Goal: Task Accomplishment & Management: Manage account settings

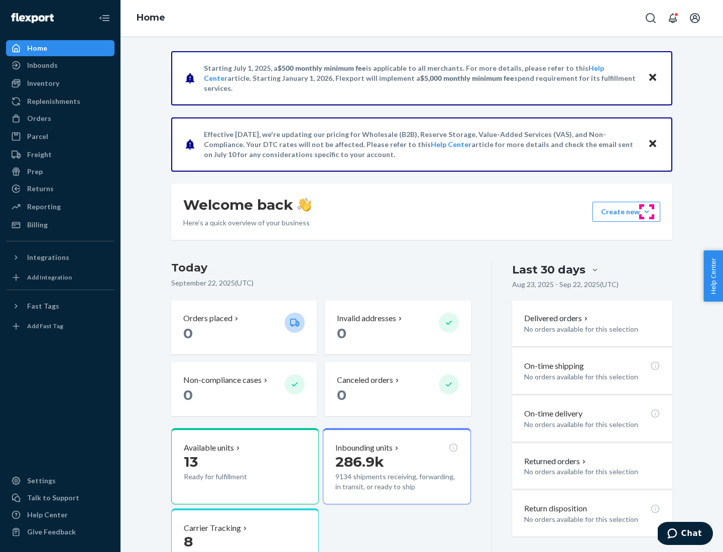
click at [647, 212] on button "Create new Create new inbound Create new order Create new product" at bounding box center [626, 212] width 68 height 20
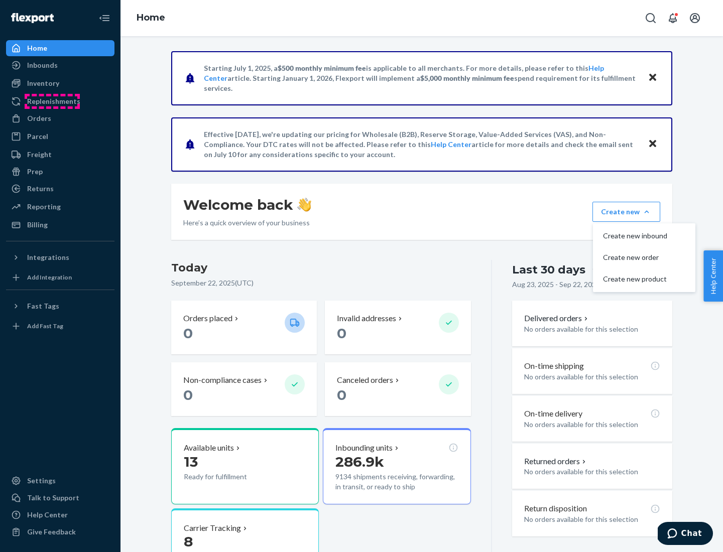
click at [52, 101] on div "Replenishments" at bounding box center [53, 101] width 53 height 10
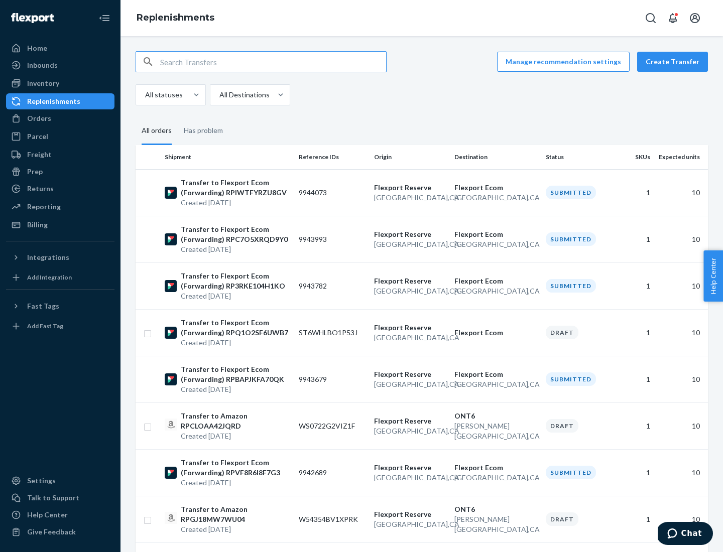
click at [675, 62] on button "Create Transfer" at bounding box center [672, 62] width 71 height 20
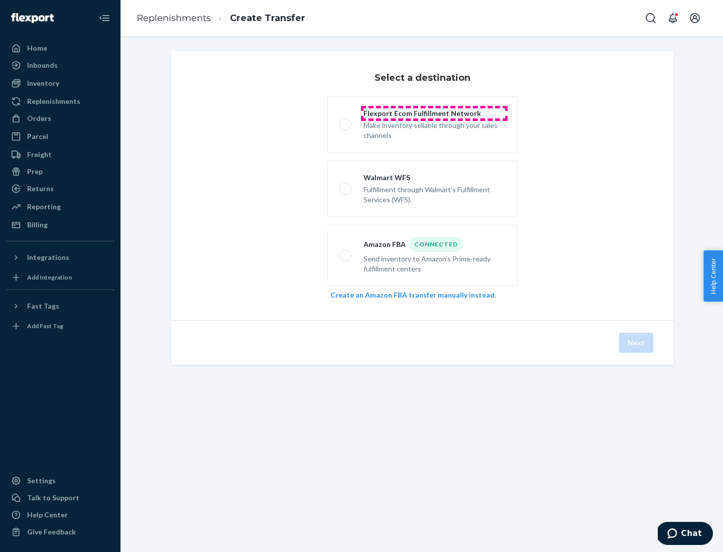
click at [434, 113] on div "Flexport Ecom Fulfillment Network" at bounding box center [435, 113] width 142 height 10
click at [346, 122] on input "Flexport Ecom Fulfillment Network Make inventory sellable through your sales ch…" at bounding box center [342, 125] width 7 height 7
radio input "true"
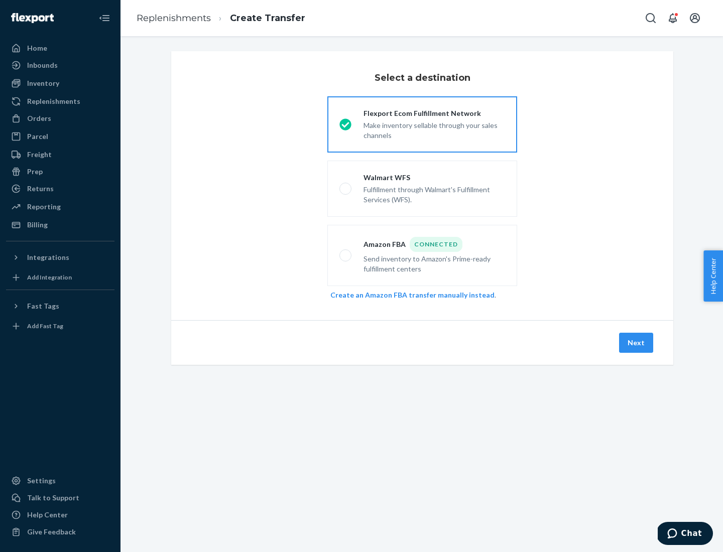
click at [637, 343] on button "Next" at bounding box center [636, 343] width 34 height 20
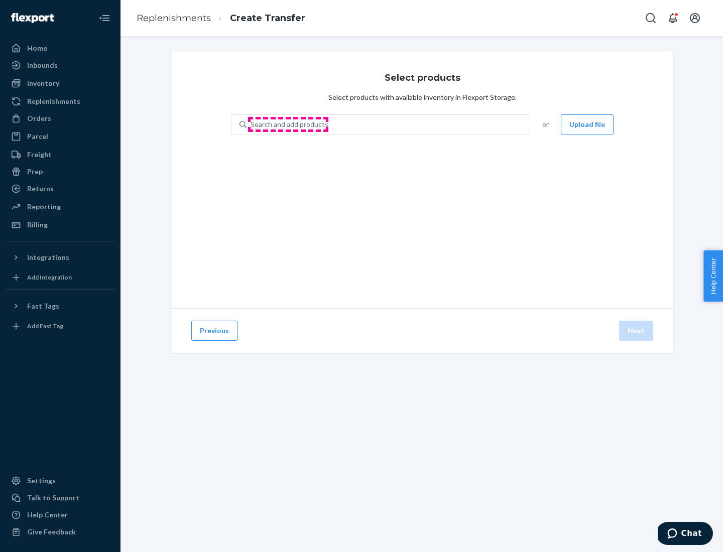
click at [288, 125] on div "Search and add products" at bounding box center [290, 125] width 78 height 10
click at [252, 125] on input "Search and add products" at bounding box center [251, 125] width 1 height 10
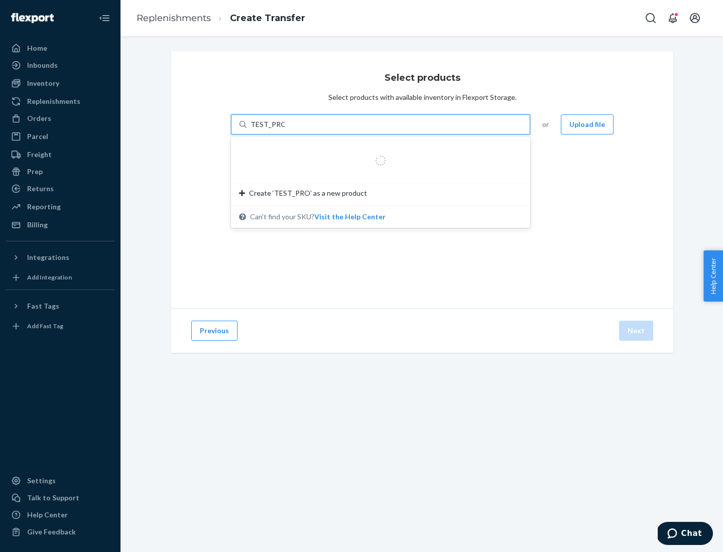
type input "TEST_PRODUCT"
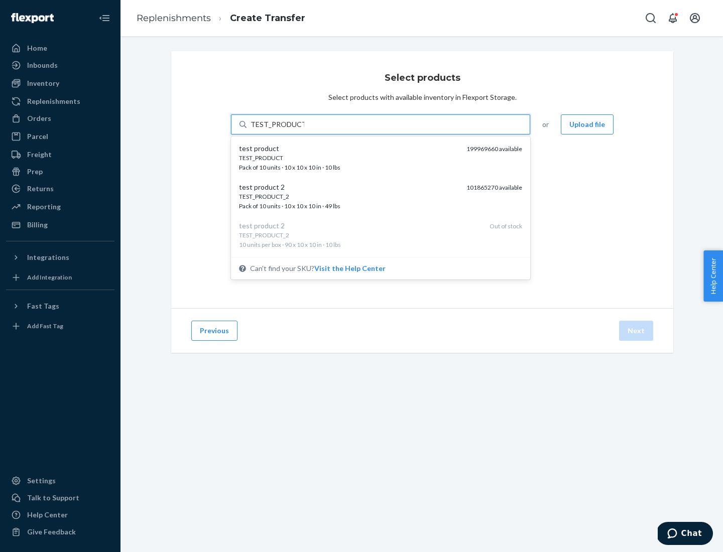
click at [349, 158] on div "TEST_PRODUCT" at bounding box center [348, 158] width 219 height 9
click at [304, 130] on input "TEST_PRODUCT" at bounding box center [278, 125] width 54 height 10
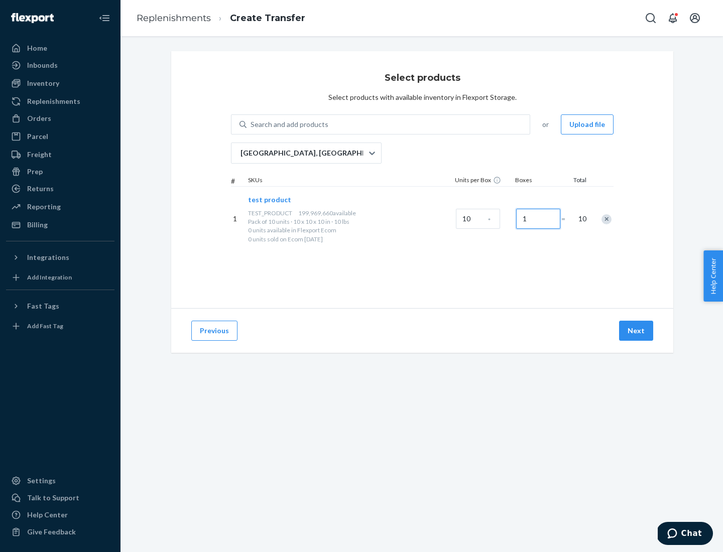
type input "1"
click at [637, 331] on button "Next" at bounding box center [636, 331] width 34 height 20
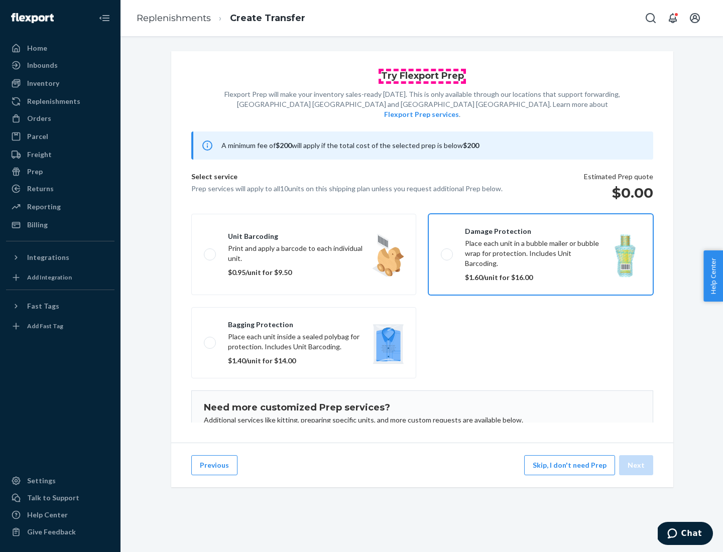
click at [441, 251] on input "Damage protection Place each unit in a bubble mailer or bubble wrap for protect…" at bounding box center [444, 254] width 7 height 7
checkbox input "true"
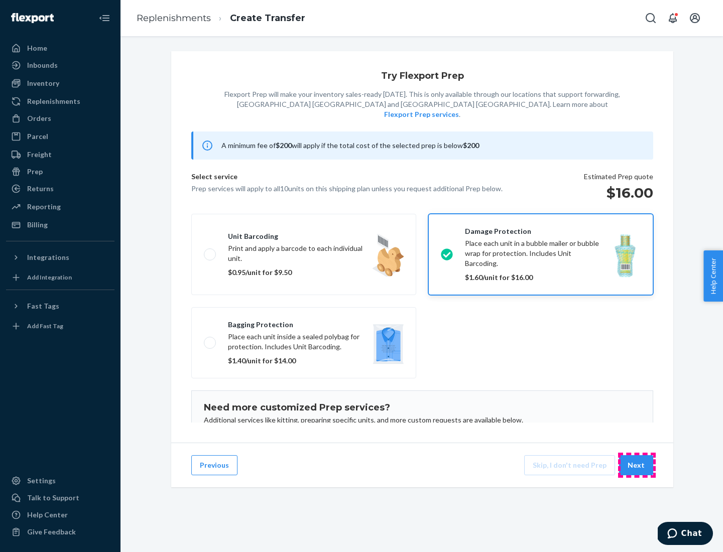
click at [637, 465] on button "Next" at bounding box center [636, 465] width 34 height 20
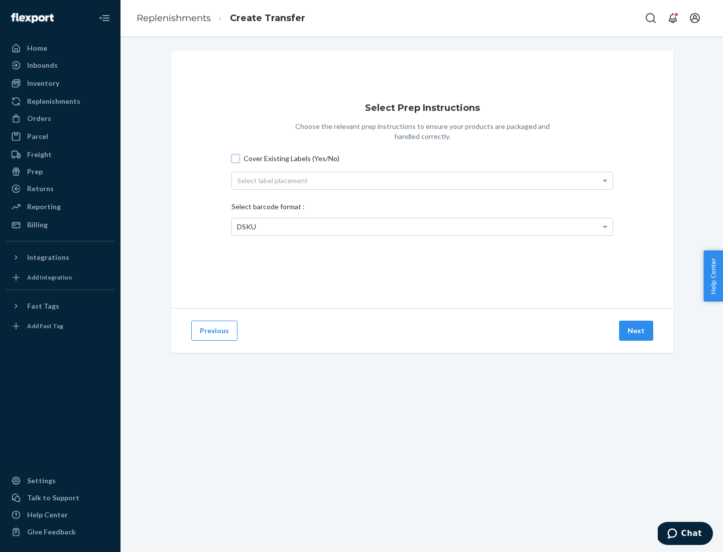
click at [235, 158] on input "Cover Existing Labels (Yes/No)" at bounding box center [235, 159] width 8 height 8
checkbox input "true"
click at [422, 180] on div "Select label placement" at bounding box center [422, 180] width 381 height 17
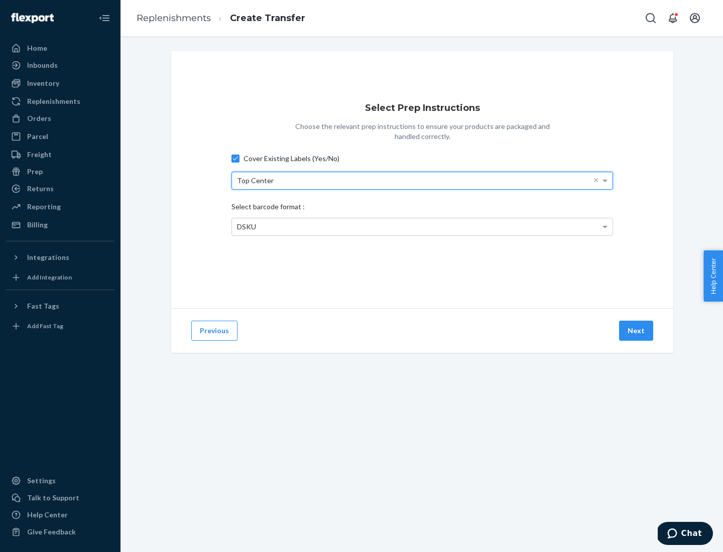
click at [246, 226] on span "DSKU" at bounding box center [246, 226] width 19 height 9
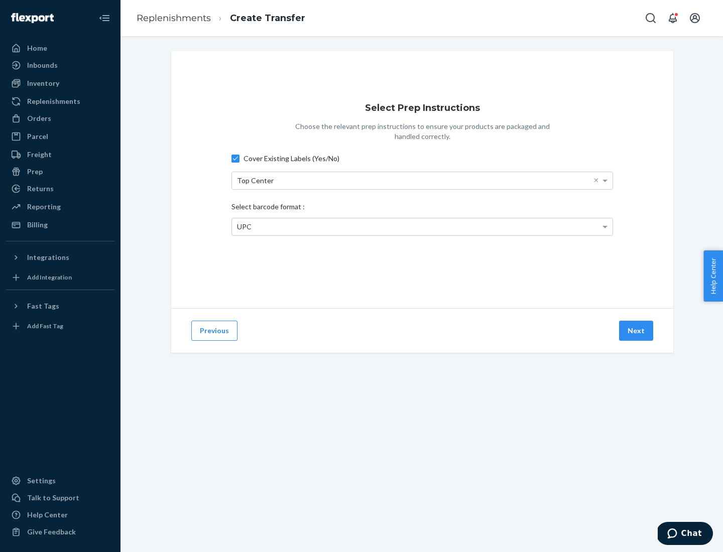
click at [637, 331] on button "Next" at bounding box center [636, 331] width 34 height 20
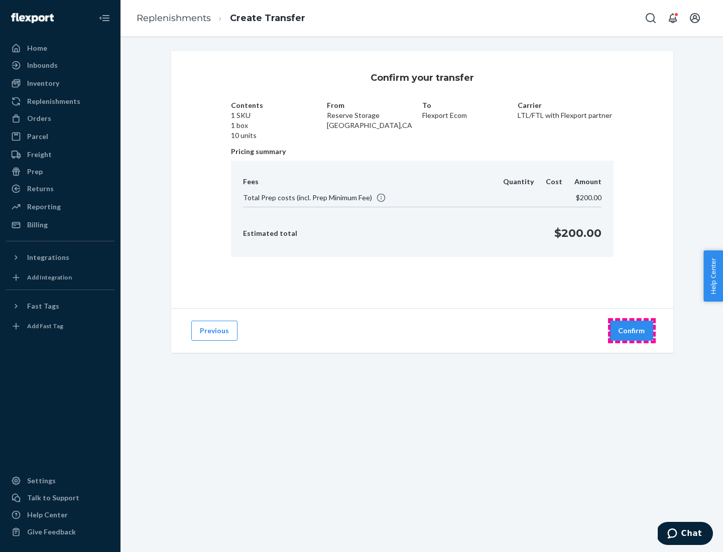
click at [632, 331] on button "Confirm" at bounding box center [632, 331] width 44 height 20
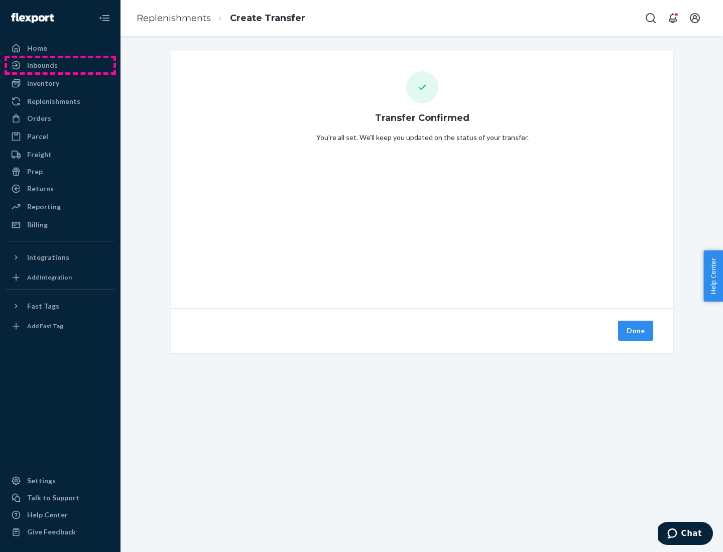
click at [60, 65] on div "Inbounds" at bounding box center [60, 65] width 106 height 14
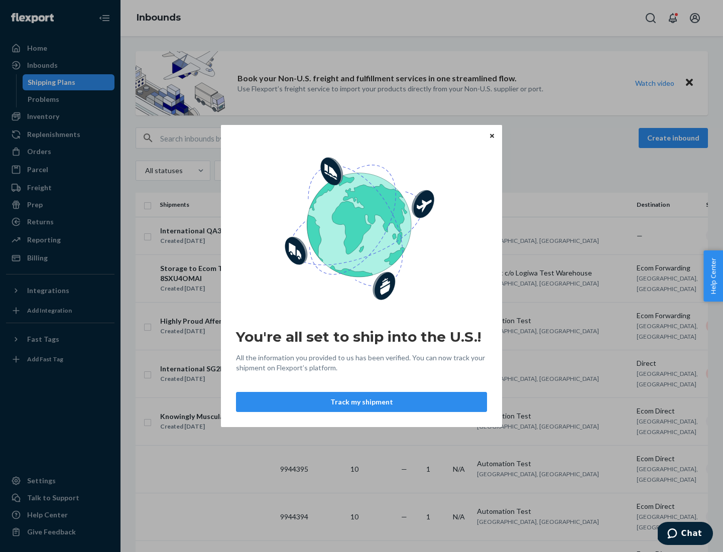
click at [50, 82] on div "You're all set to ship into the U.S.! All the information you provided to us ha…" at bounding box center [361, 276] width 723 height 552
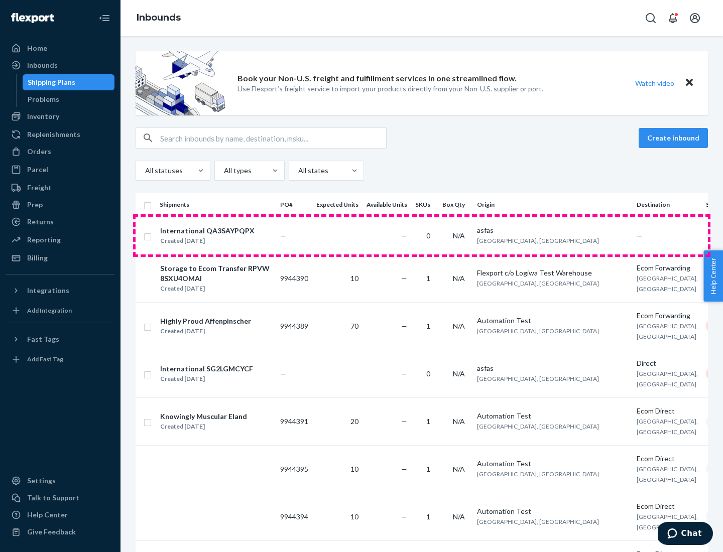
click at [422, 235] on td "0" at bounding box center [424, 236] width 27 height 38
